Goal: Information Seeking & Learning: Learn about a topic

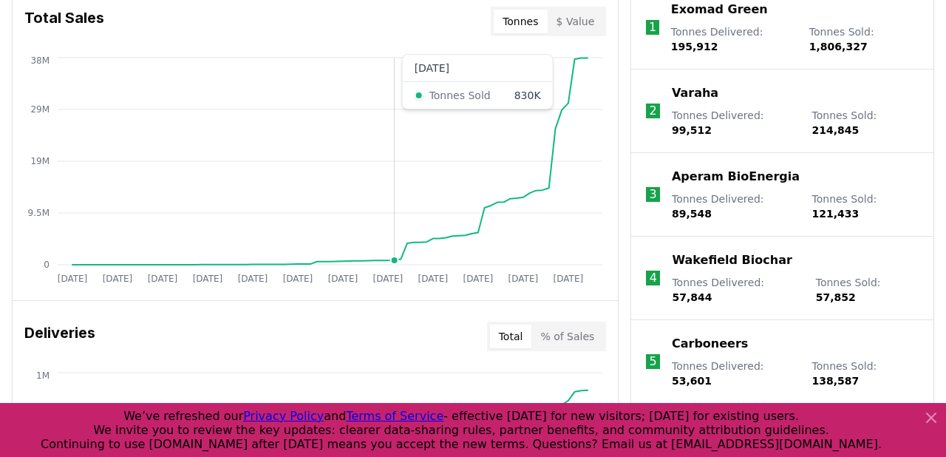
scroll to position [618, 0]
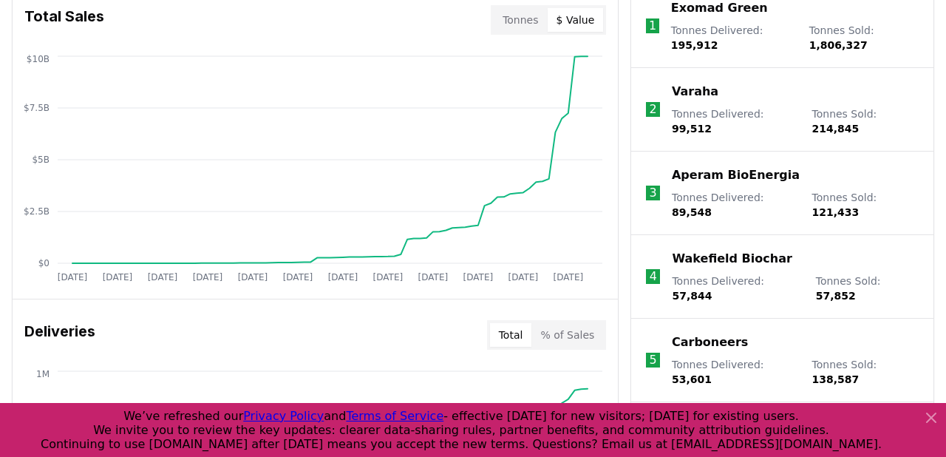
click at [580, 19] on button "$ Value" at bounding box center [576, 20] width 56 height 24
click at [176, 260] on circle at bounding box center [175, 263] width 7 height 7
click at [931, 415] on icon at bounding box center [932, 418] width 18 height 18
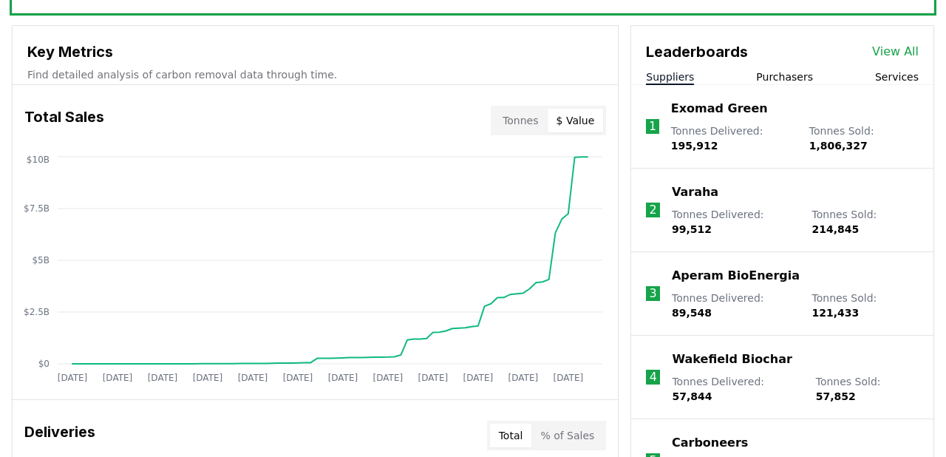
scroll to position [517, 0]
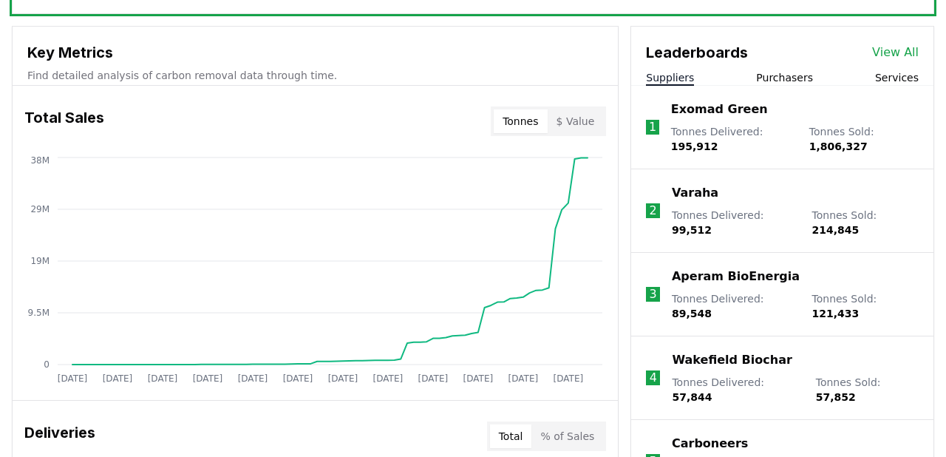
click at [532, 126] on button "Tonnes" at bounding box center [520, 121] width 53 height 24
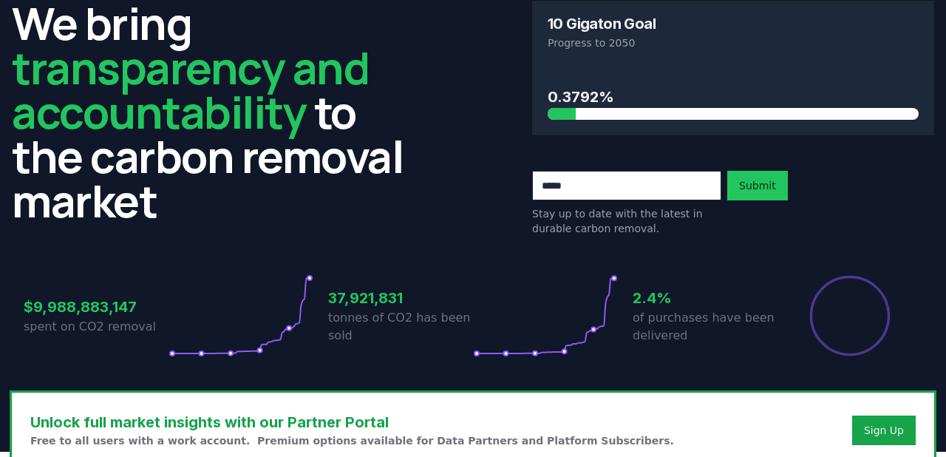
scroll to position [0, 0]
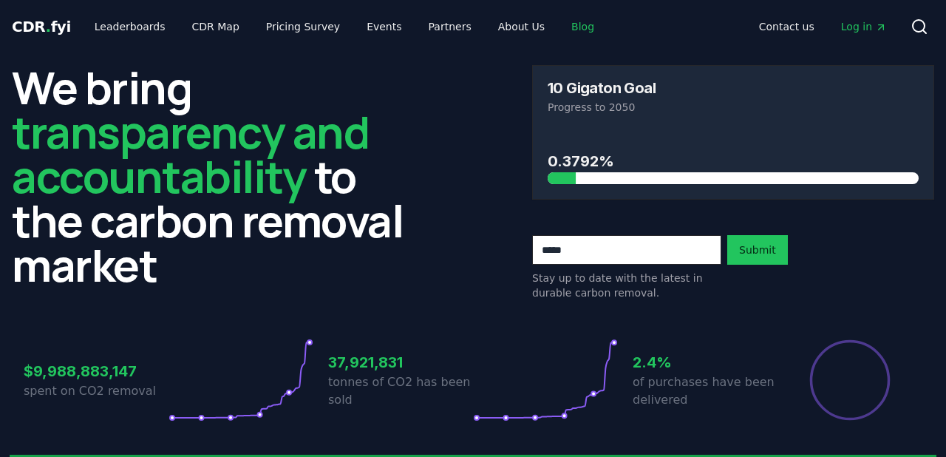
click at [564, 24] on link "Blog" at bounding box center [583, 26] width 47 height 27
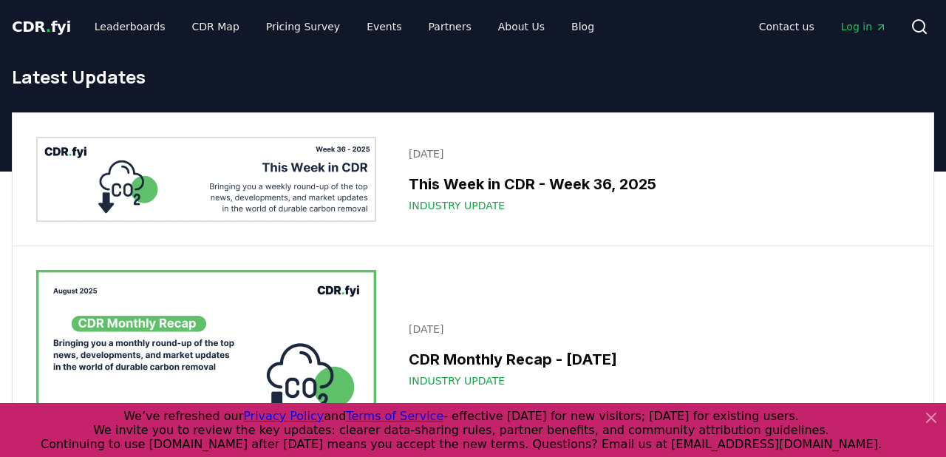
click at [931, 413] on icon at bounding box center [932, 418] width 18 height 18
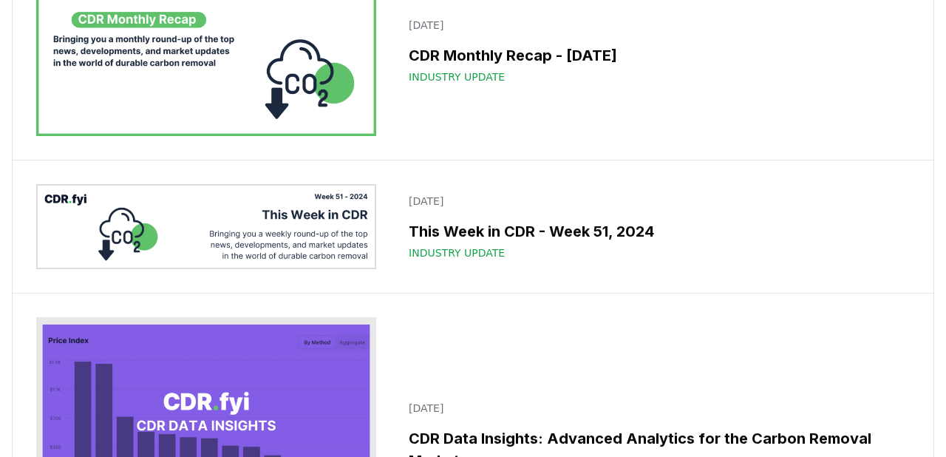
scroll to position [11645, 0]
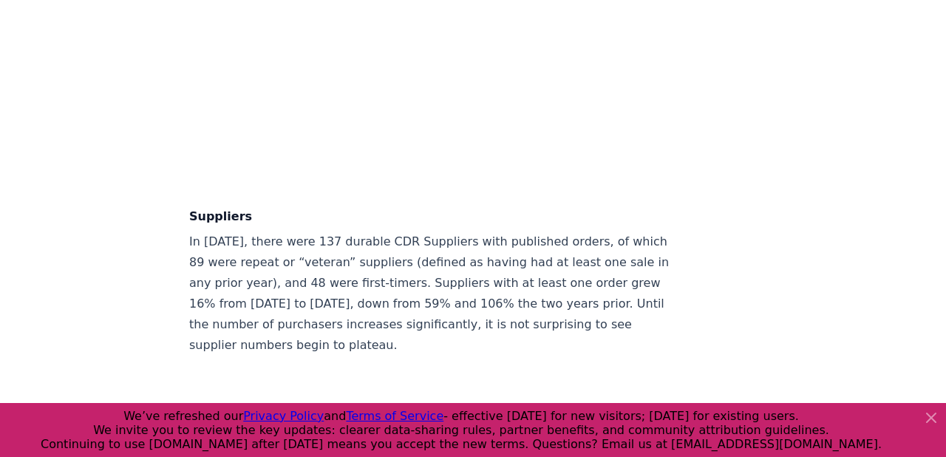
scroll to position [8339, 0]
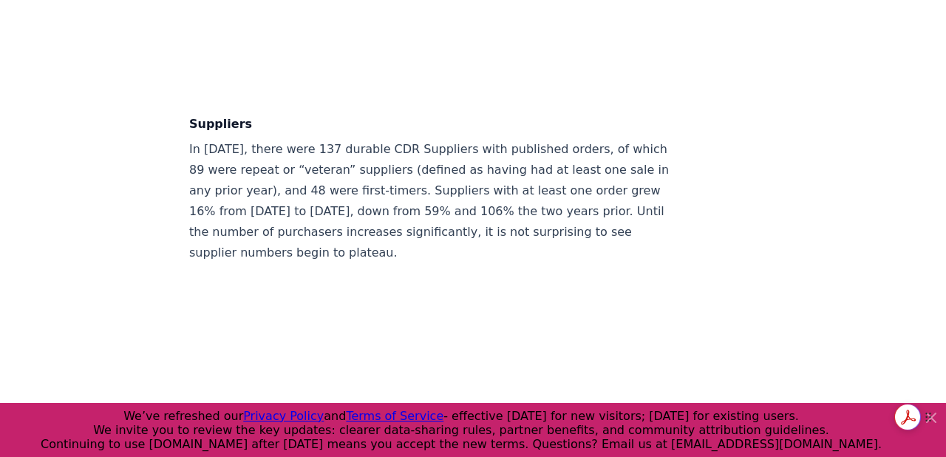
click at [938, 416] on div "Get summaries and key insights using AI Assistant powered by Adobe Acrobat" at bounding box center [921, 417] width 52 height 27
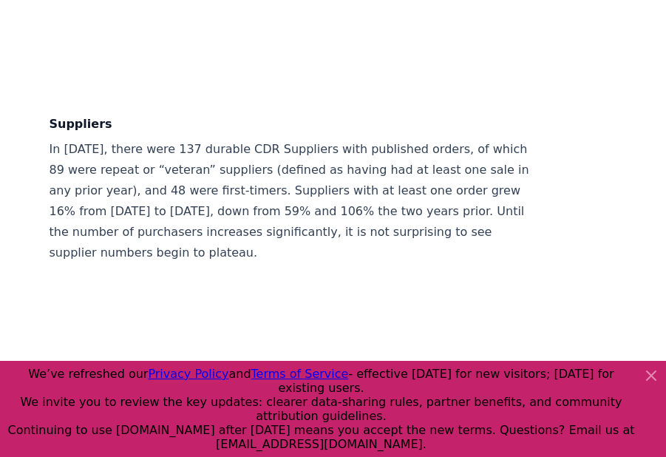
click at [648, 384] on icon at bounding box center [651, 376] width 18 height 18
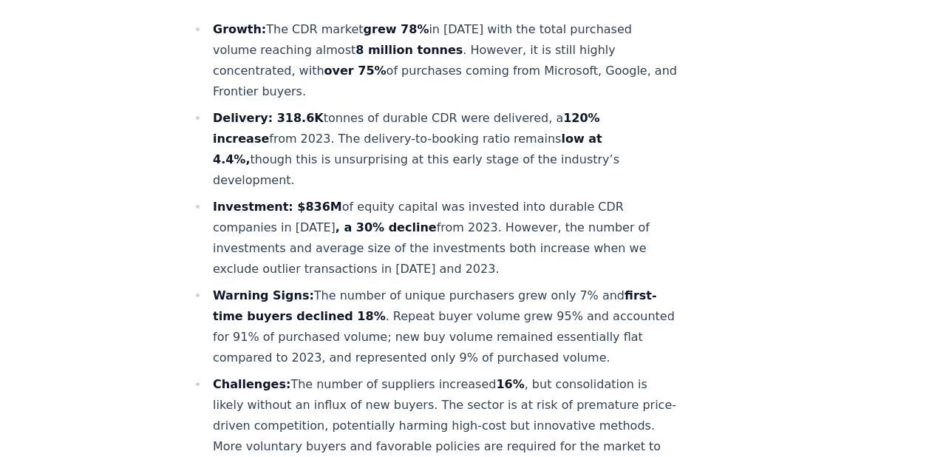
scroll to position [0, 0]
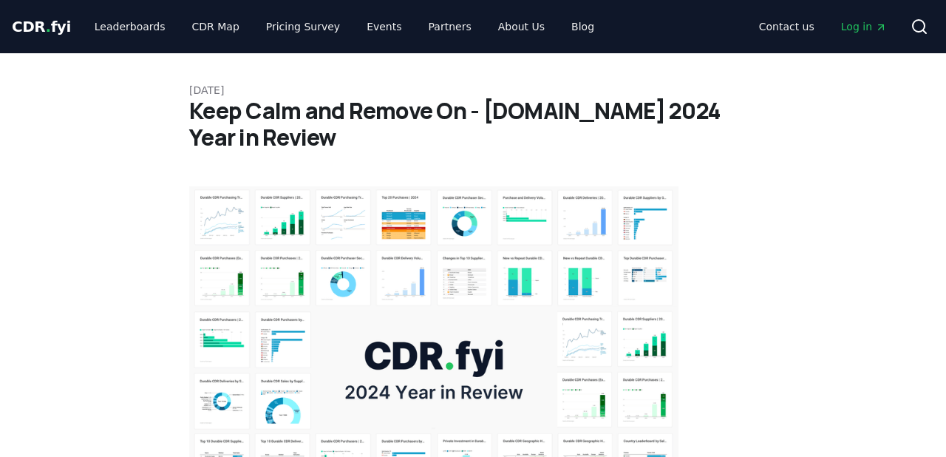
click at [61, 33] on span "CDR . fyi" at bounding box center [41, 27] width 59 height 18
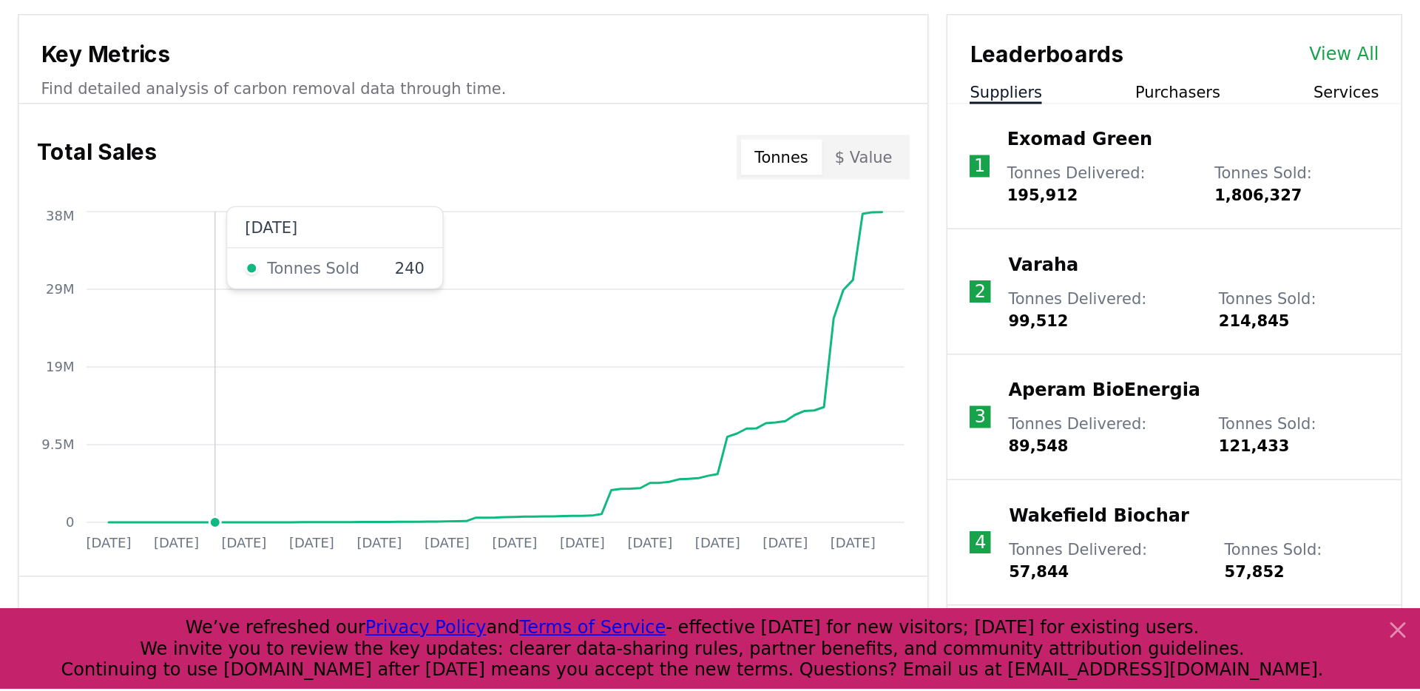
scroll to position [526, 0]
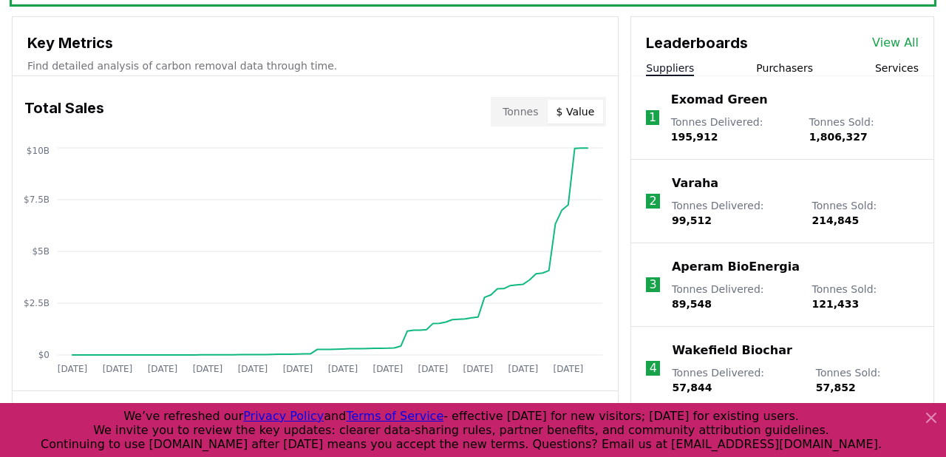
click at [597, 113] on button "$ Value" at bounding box center [576, 112] width 56 height 24
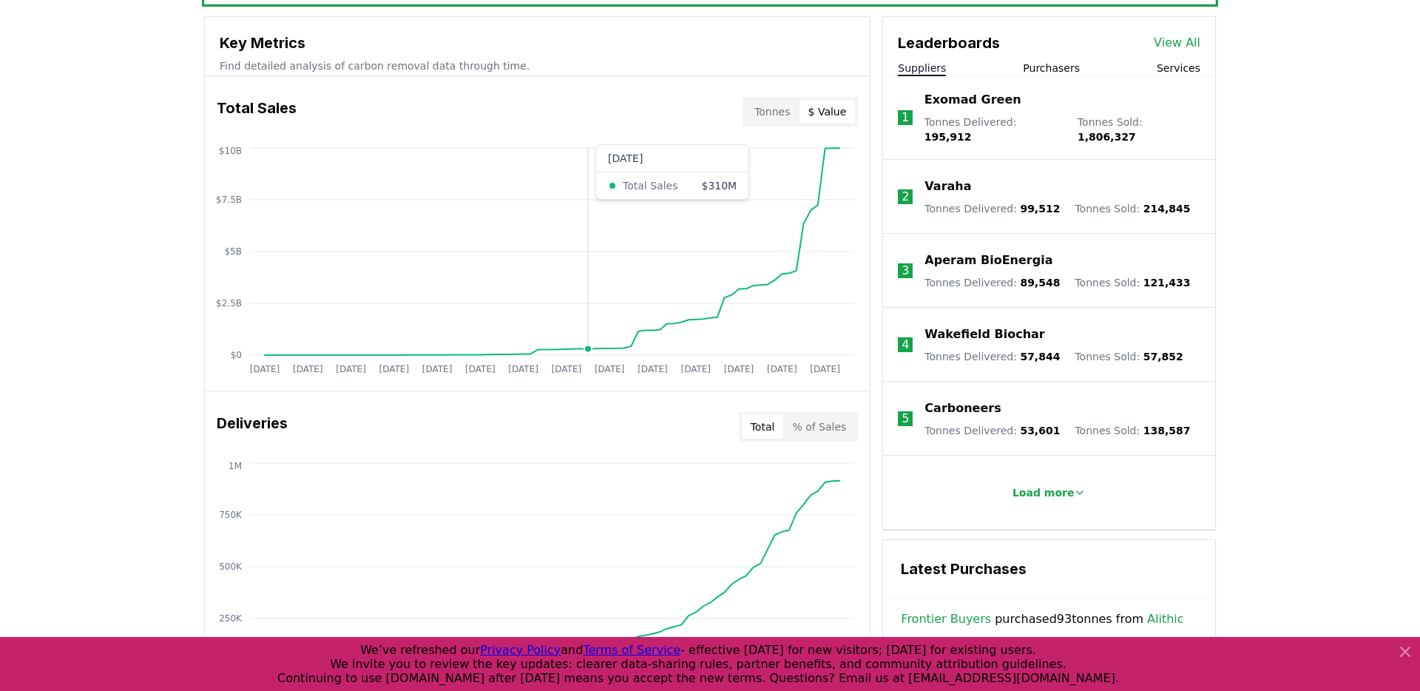
click at [585, 339] on icon "[DATE] [DATE] [DATE] [DATE] [DATE] [DATE] [DATE] [DATE] [DATE] [DATE] [DATE] [D…" at bounding box center [531, 262] width 653 height 237
click at [789, 106] on button "Tonnes" at bounding box center [771, 112] width 53 height 24
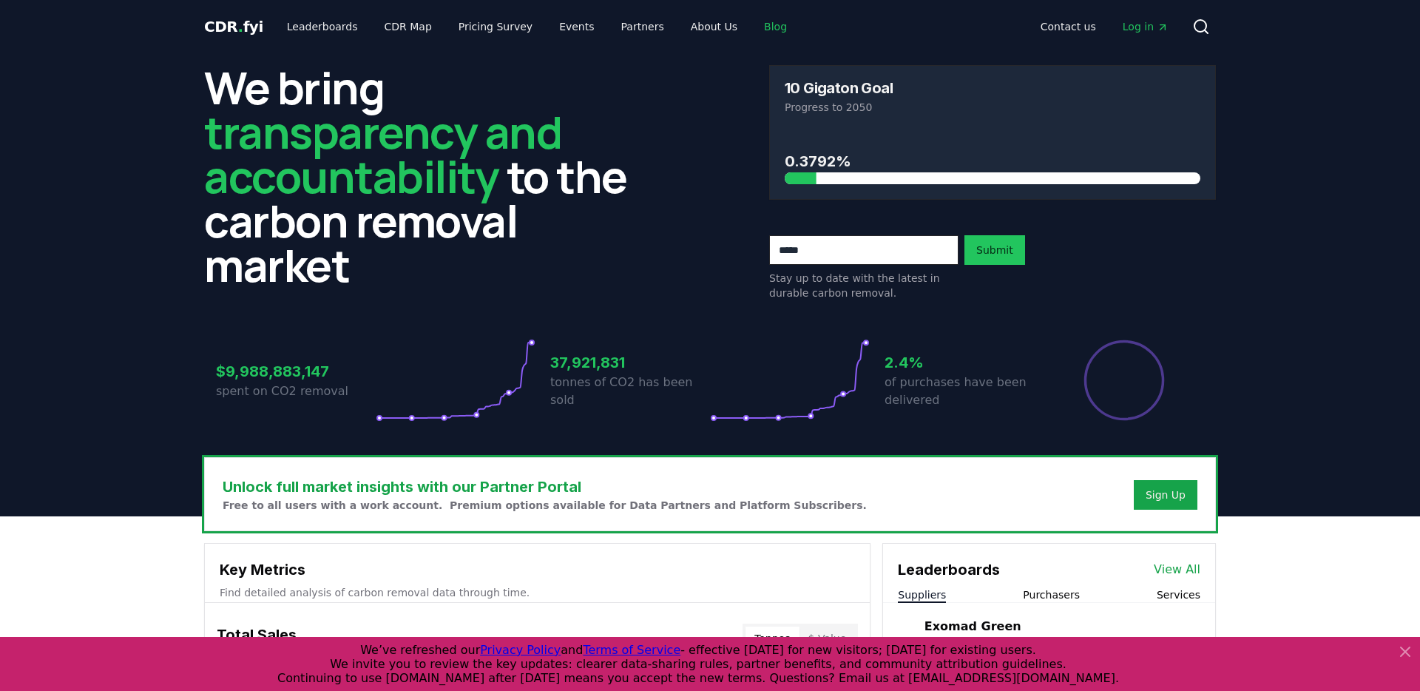
click at [752, 24] on link "Blog" at bounding box center [775, 26] width 47 height 27
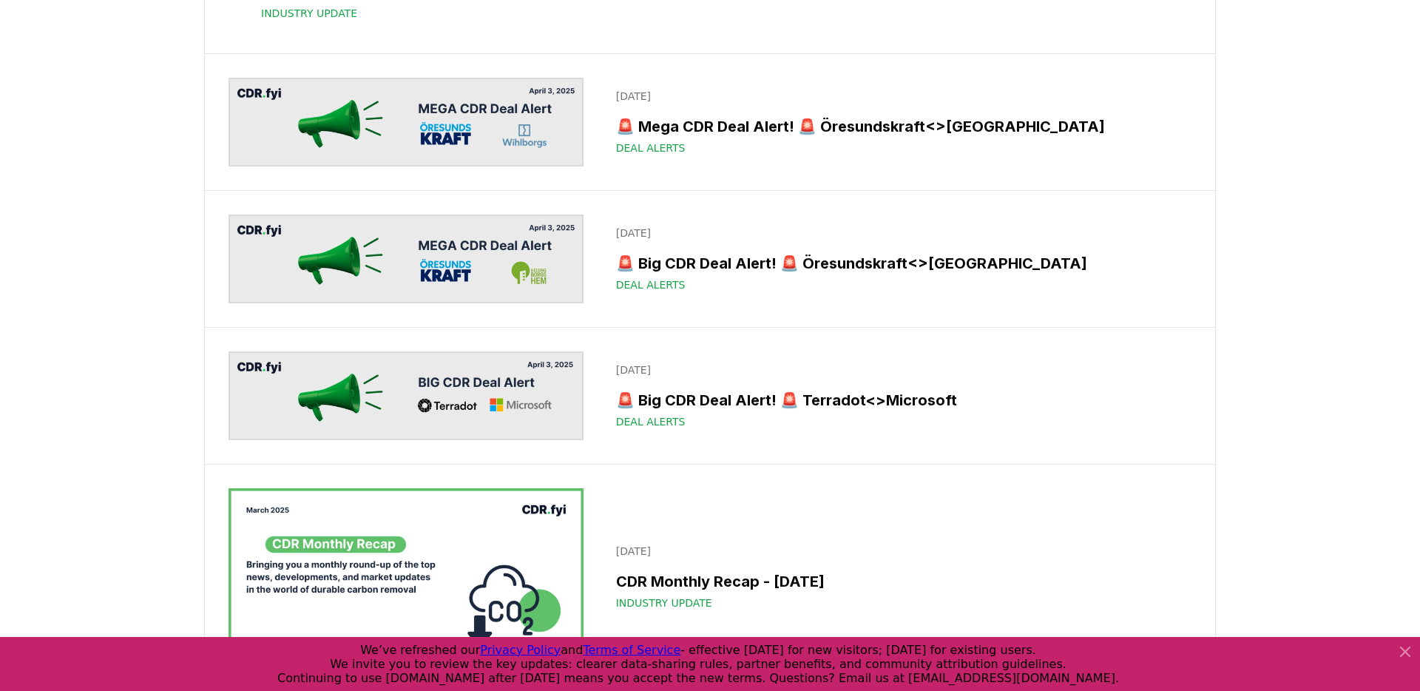
scroll to position [6940, 0]
